Goal: Find specific page/section: Find specific page/section

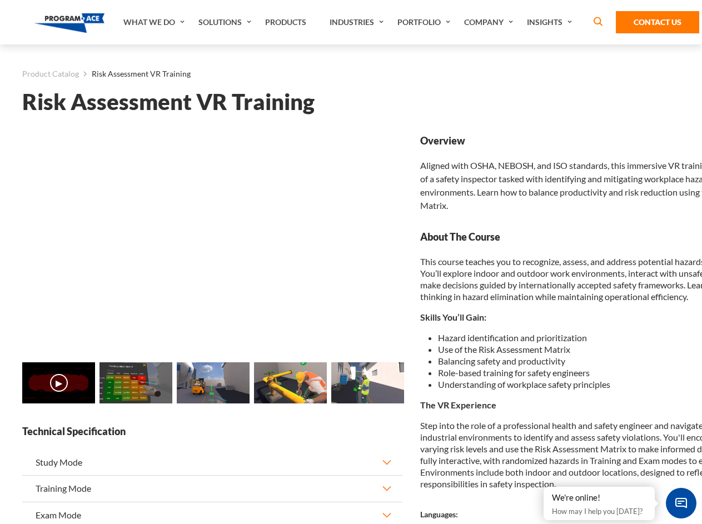
click at [226, 22] on link "Solutions" at bounding box center [226, 22] width 67 height 44
click at [0, 0] on div "AI & Computer Vision Solutions Computer Vision Quality Control AI tools for fas…" at bounding box center [0, 0] width 0 height 0
click at [0, 0] on div "AI & Computer Vision Solutions Virtual Training Solutions Virtual Tour Solution…" at bounding box center [0, 0] width 0 height 0
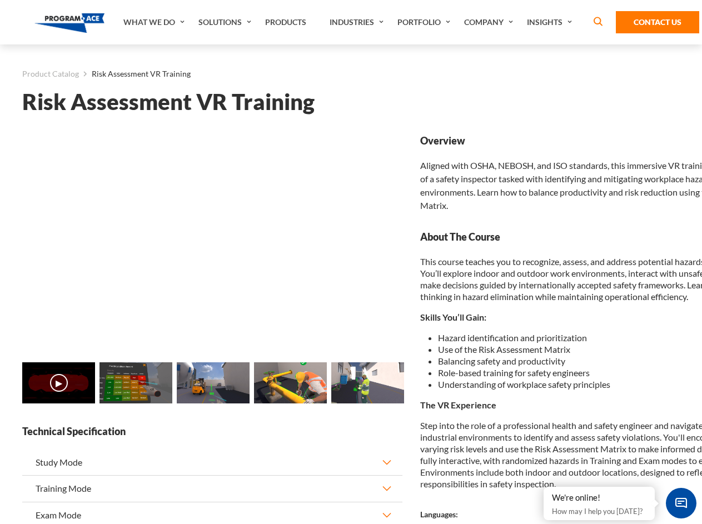
click at [0, 0] on div "AI & Computer Vision Solutions Virtual Training Solutions Virtual Tour Solution…" at bounding box center [0, 0] width 0 height 0
click at [0, 0] on div "AI & Computer Vision Solutions Computer Vision Quality Control AI tools for fas…" at bounding box center [0, 0] width 0 height 0
